Goal: Information Seeking & Learning: Find specific fact

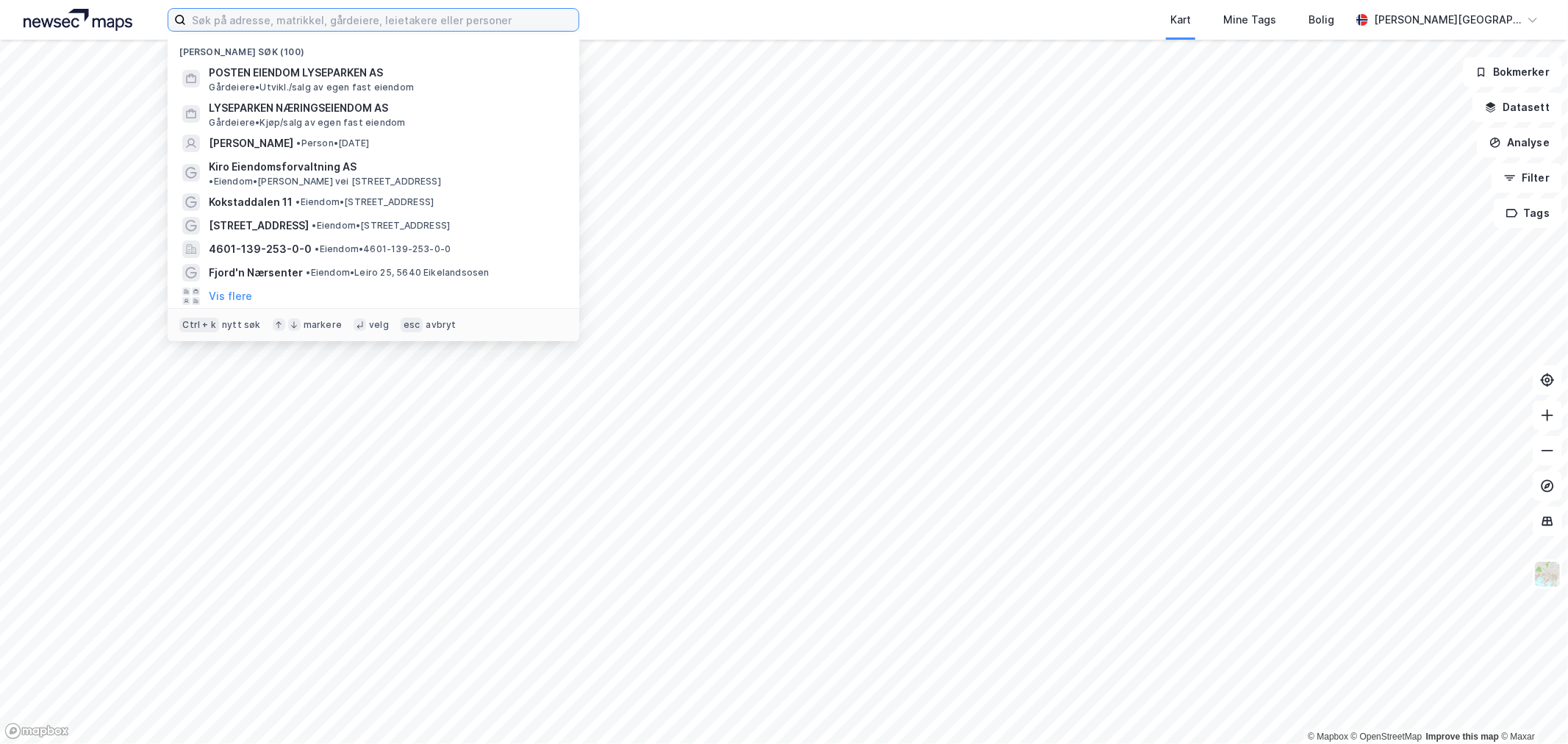
click at [457, 24] on input at bounding box center [382, 20] width 393 height 22
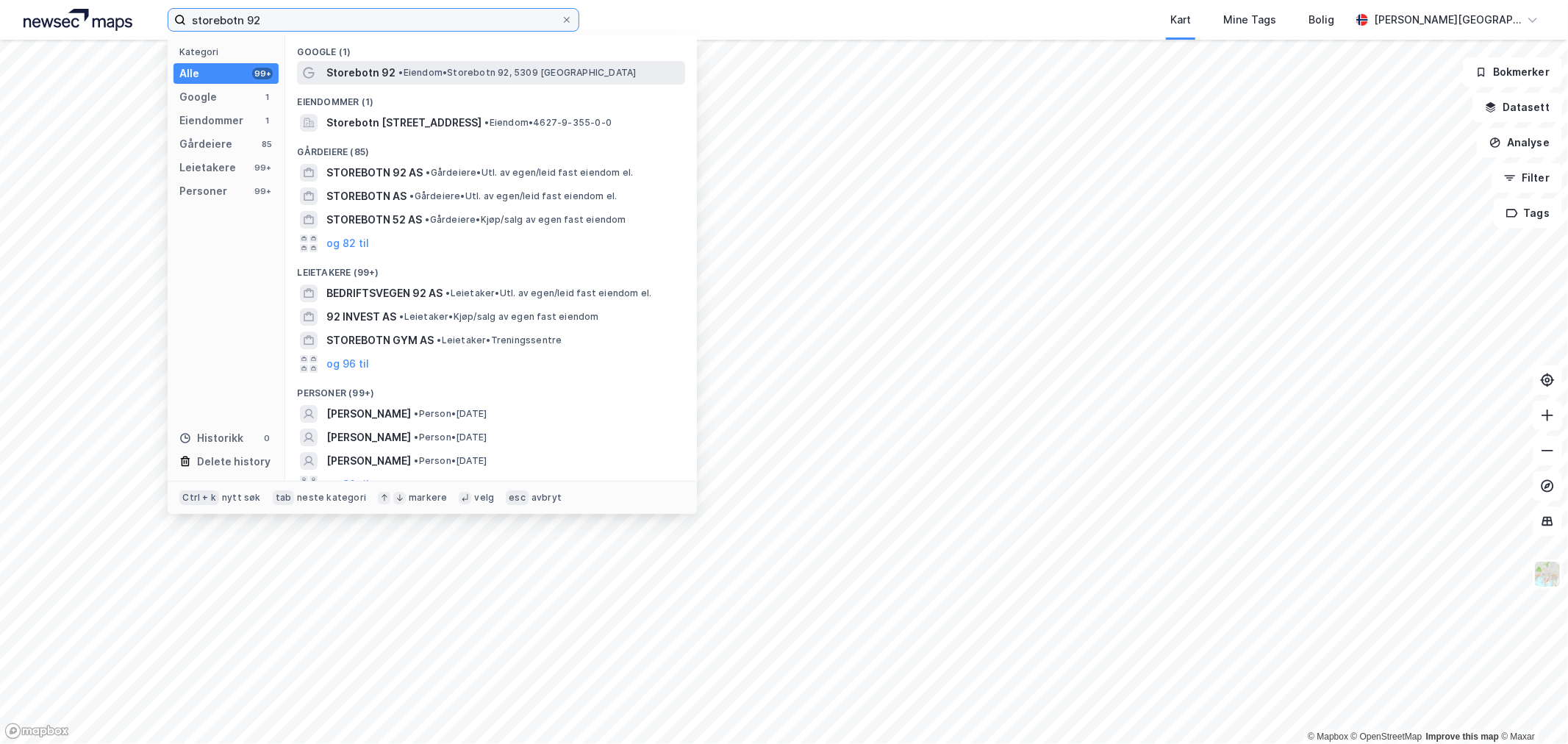
type input "storebotn 92"
click at [480, 74] on span "• Eiendom • [STREET_ADDRESS]" at bounding box center [517, 73] width 237 height 11
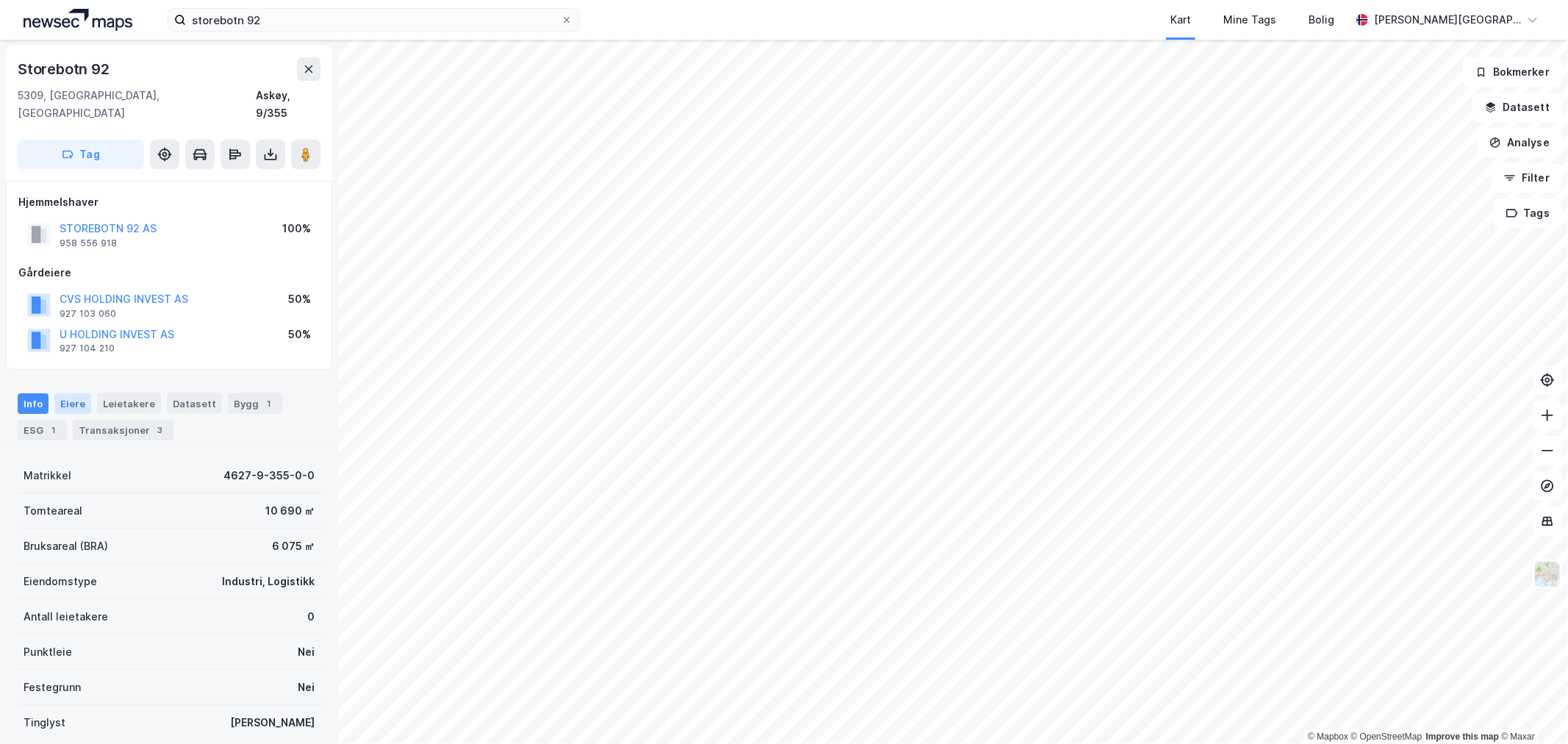
click at [70, 394] on div "Eiere" at bounding box center [72, 404] width 37 height 20
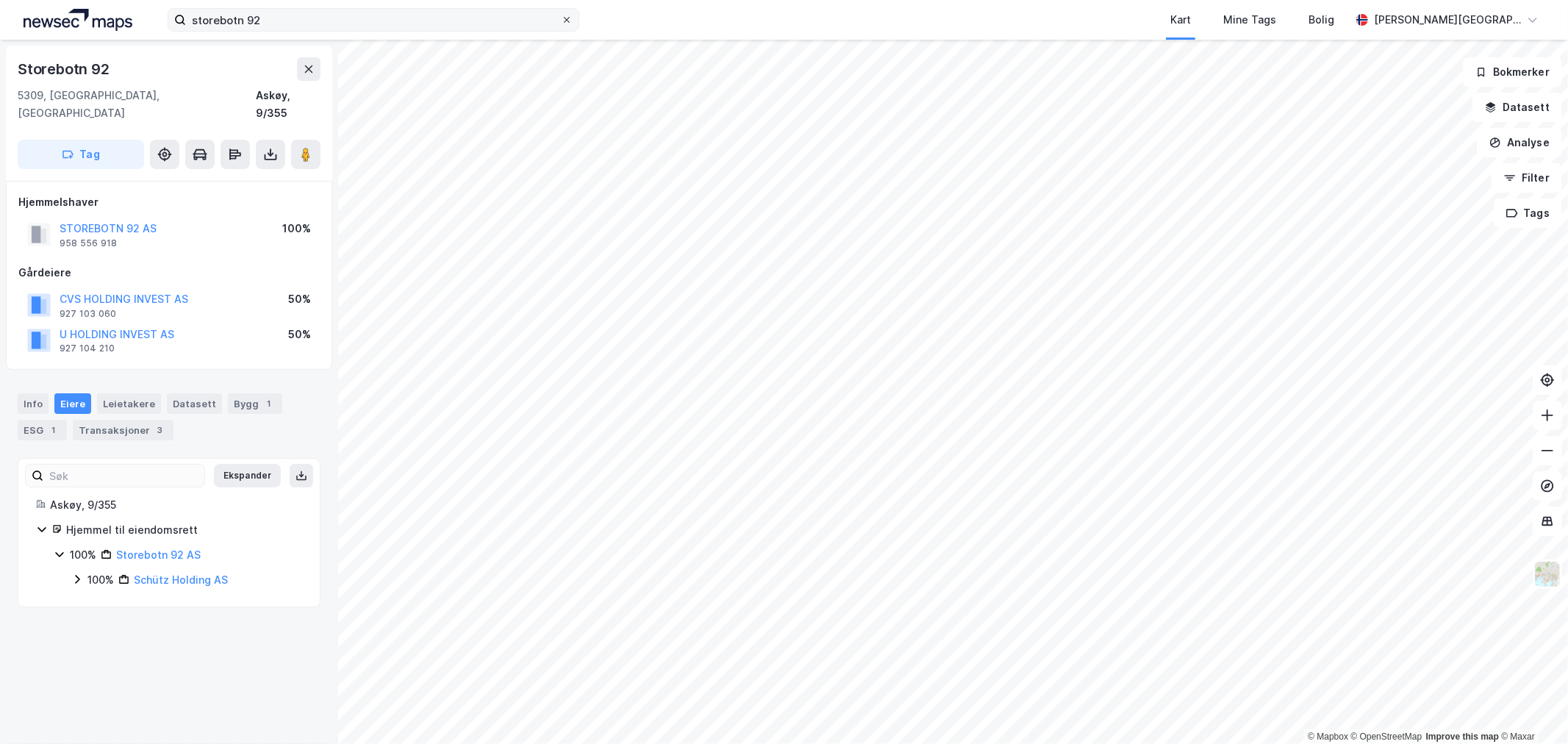
click at [566, 18] on icon at bounding box center [566, 20] width 9 height 9
click at [561, 18] on input "storebotn 92" at bounding box center [373, 20] width 375 height 22
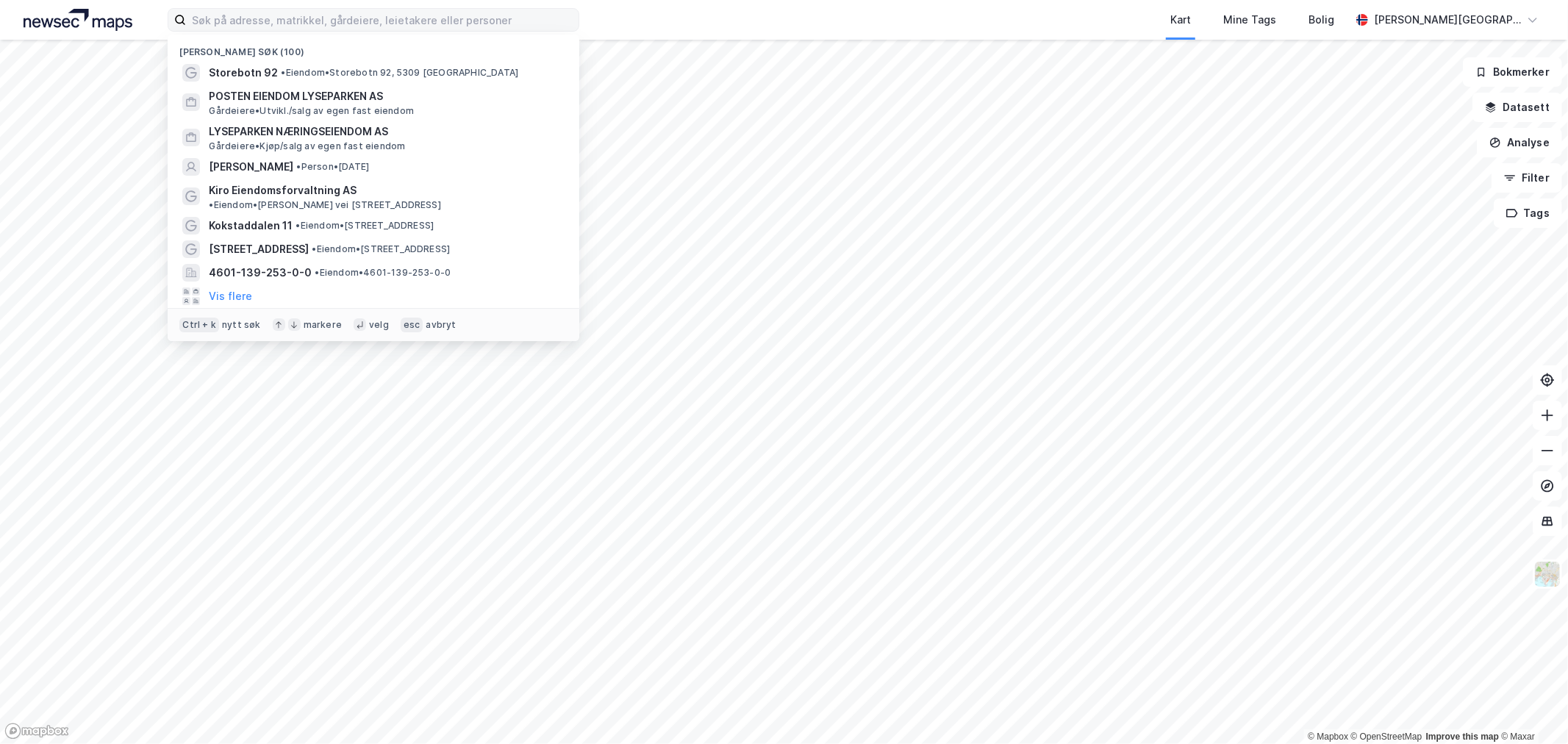
click at [234, 52] on div "[PERSON_NAME] søk (100)" at bounding box center [373, 47] width 412 height 26
drag, startPoint x: 235, startPoint y: 72, endPoint x: 327, endPoint y: 20, distance: 105.7
click at [327, 20] on input at bounding box center [382, 20] width 393 height 22
click at [348, 72] on span "• Eiendom • [STREET_ADDRESS]" at bounding box center [399, 73] width 237 height 11
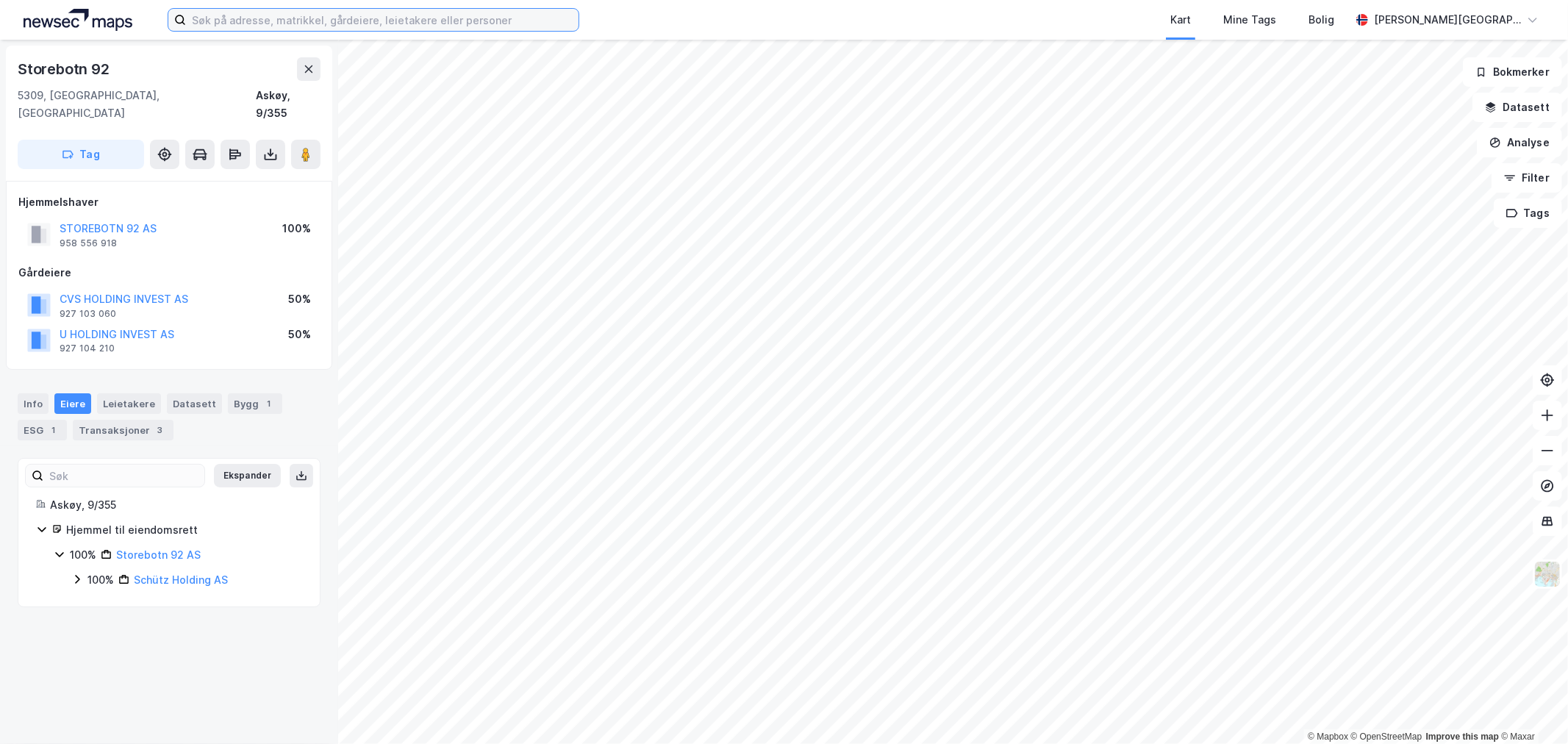
click at [324, 22] on input at bounding box center [382, 20] width 393 height 22
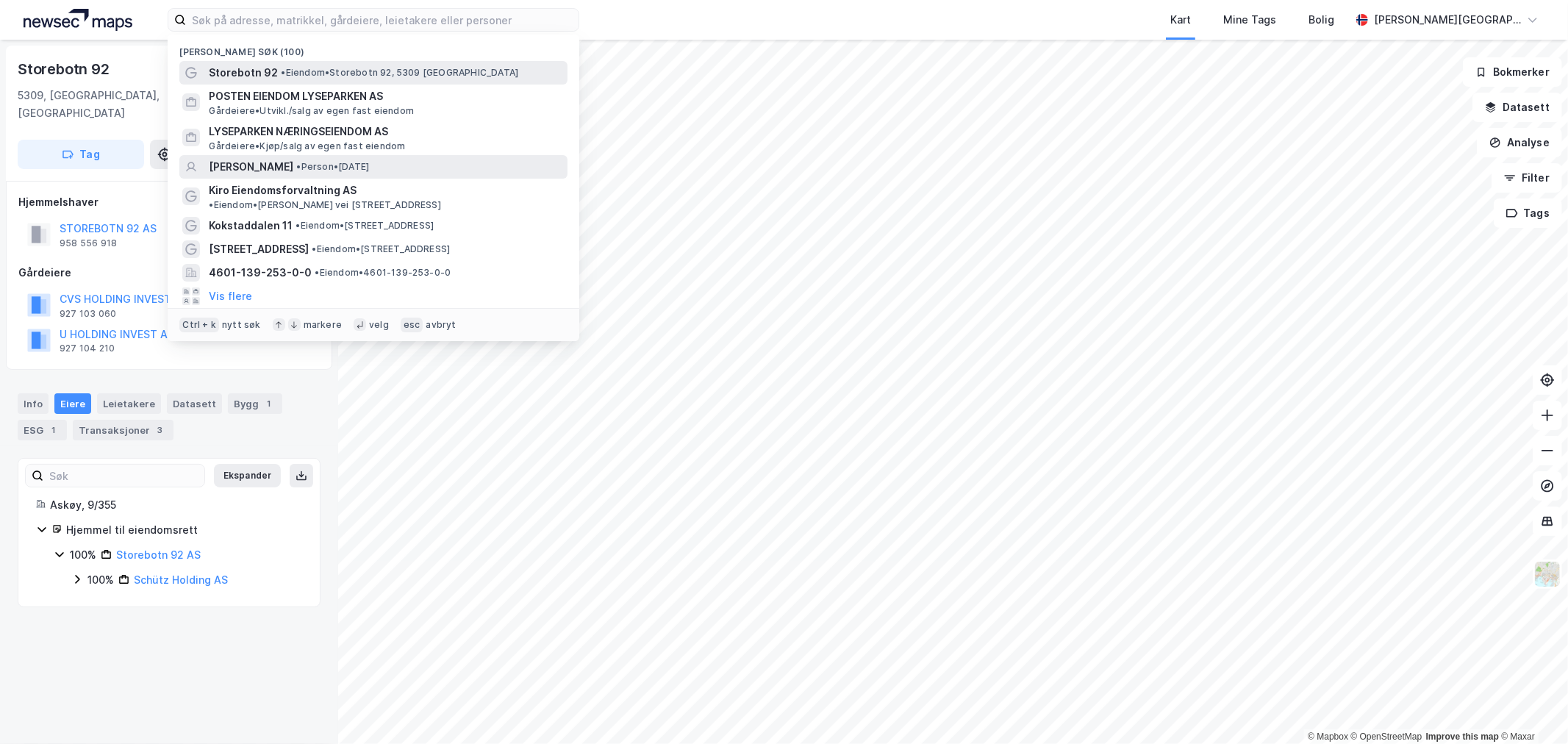
click at [322, 70] on span "• Eiendom • [STREET_ADDRESS]" at bounding box center [399, 73] width 237 height 11
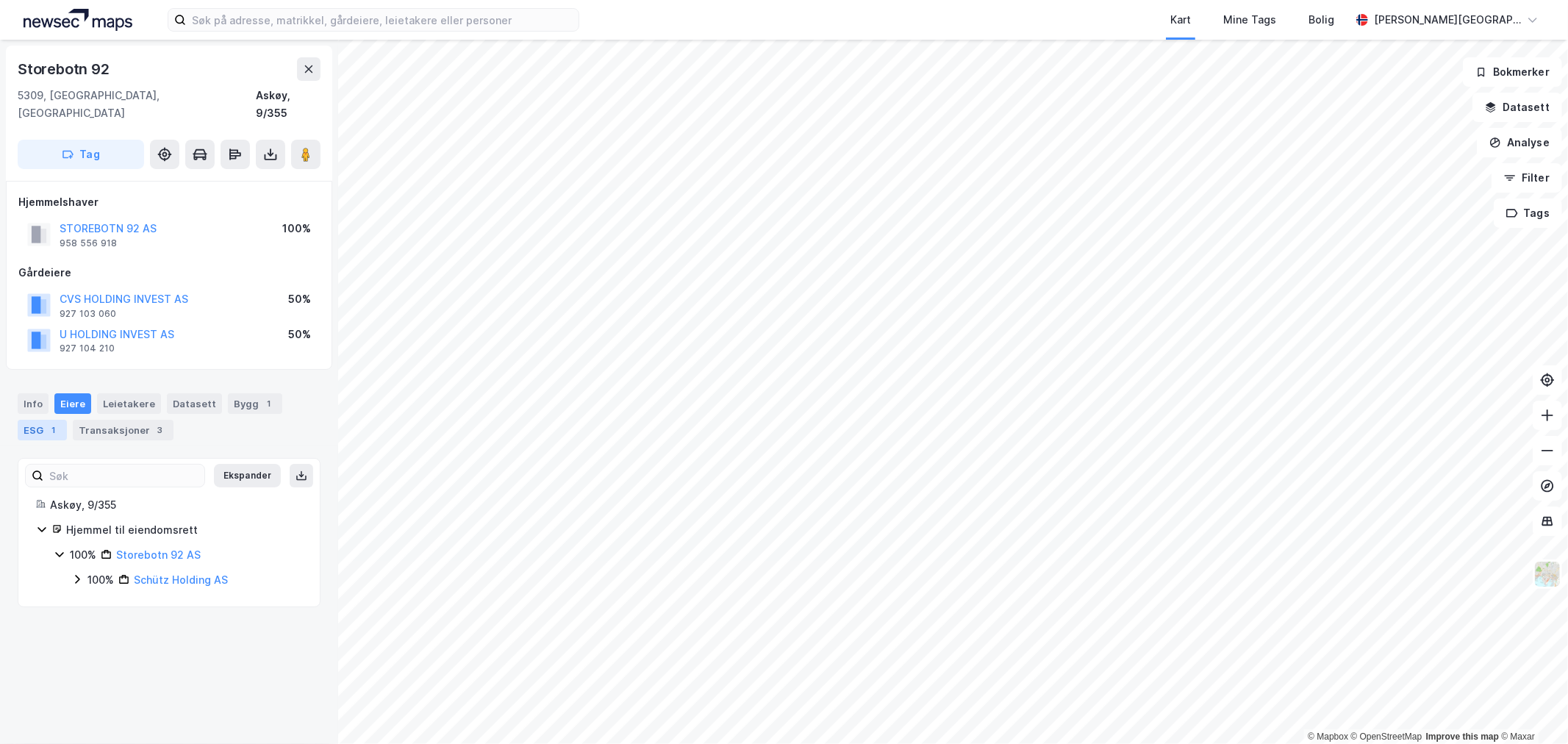
click at [55, 423] on div "1" at bounding box center [54, 431] width 15 height 15
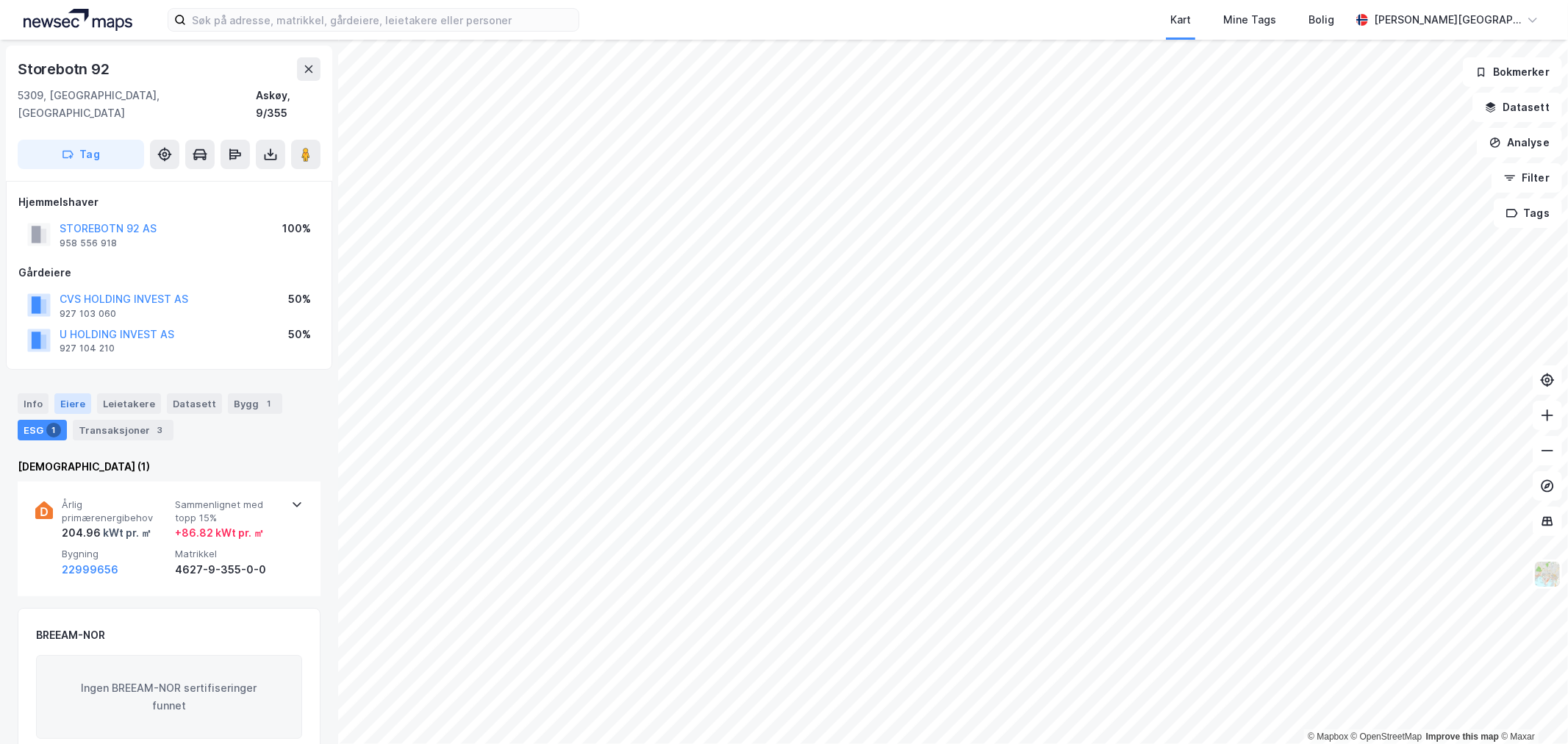
click at [66, 394] on div "Eiere" at bounding box center [72, 404] width 37 height 20
